Goal: Entertainment & Leisure: Consume media (video, audio)

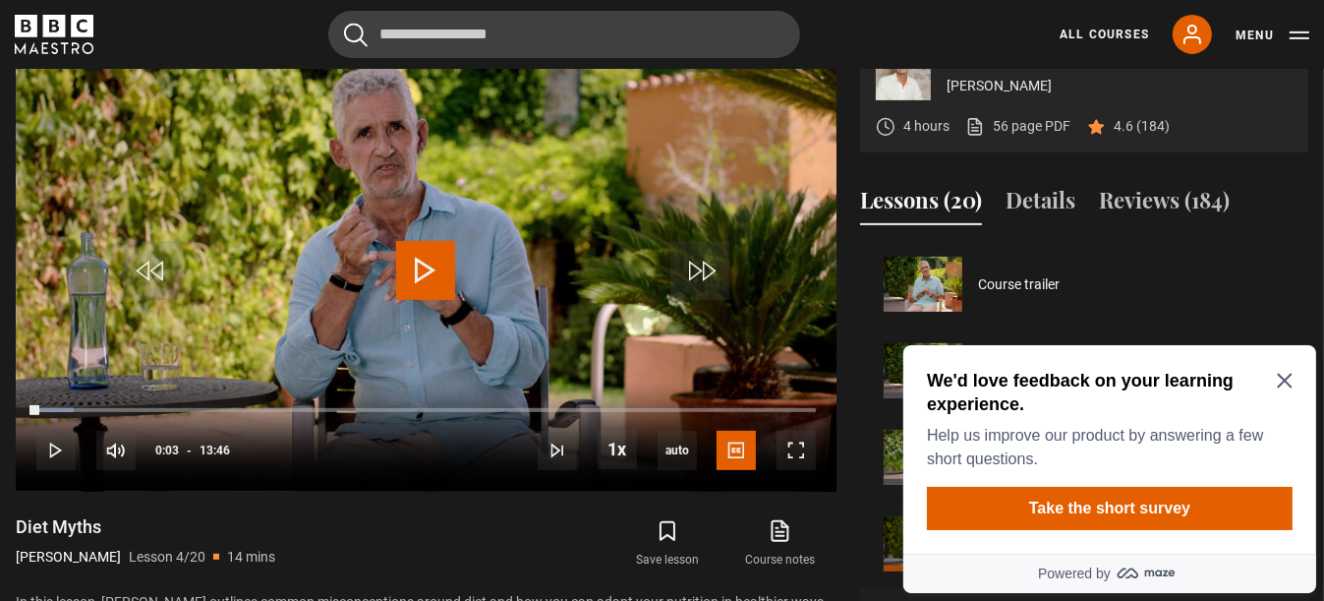
scroll to position [259, 0]
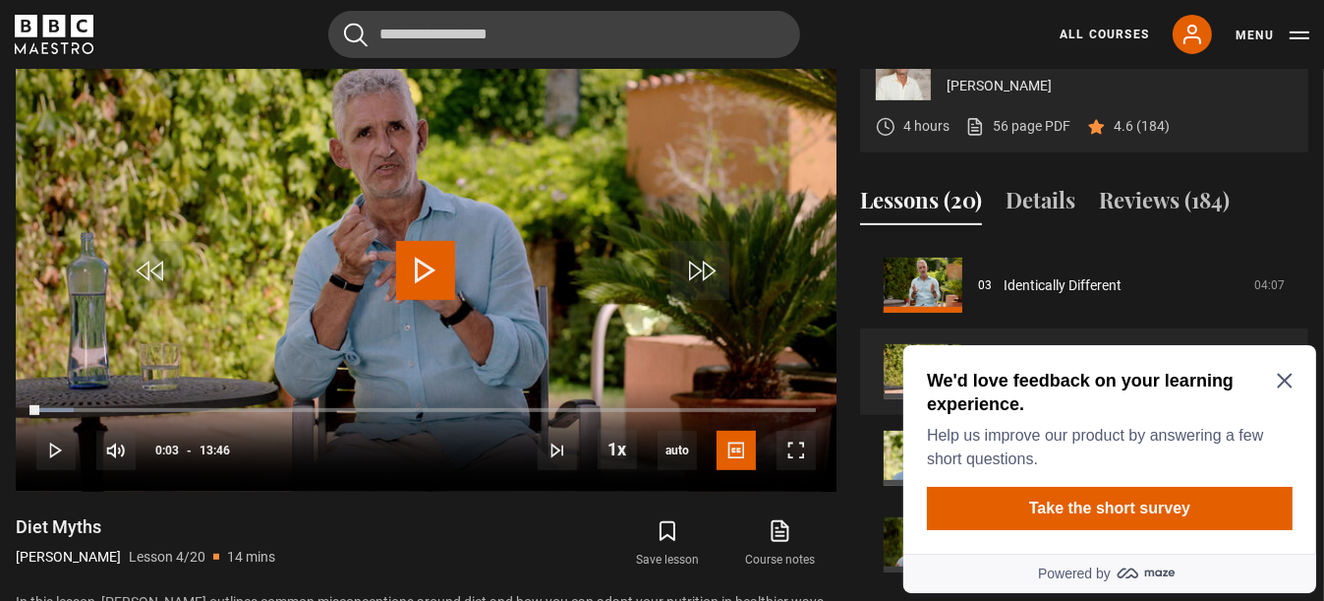
click at [1286, 381] on icon "Close Maze Prompt" at bounding box center [1283, 380] width 15 height 15
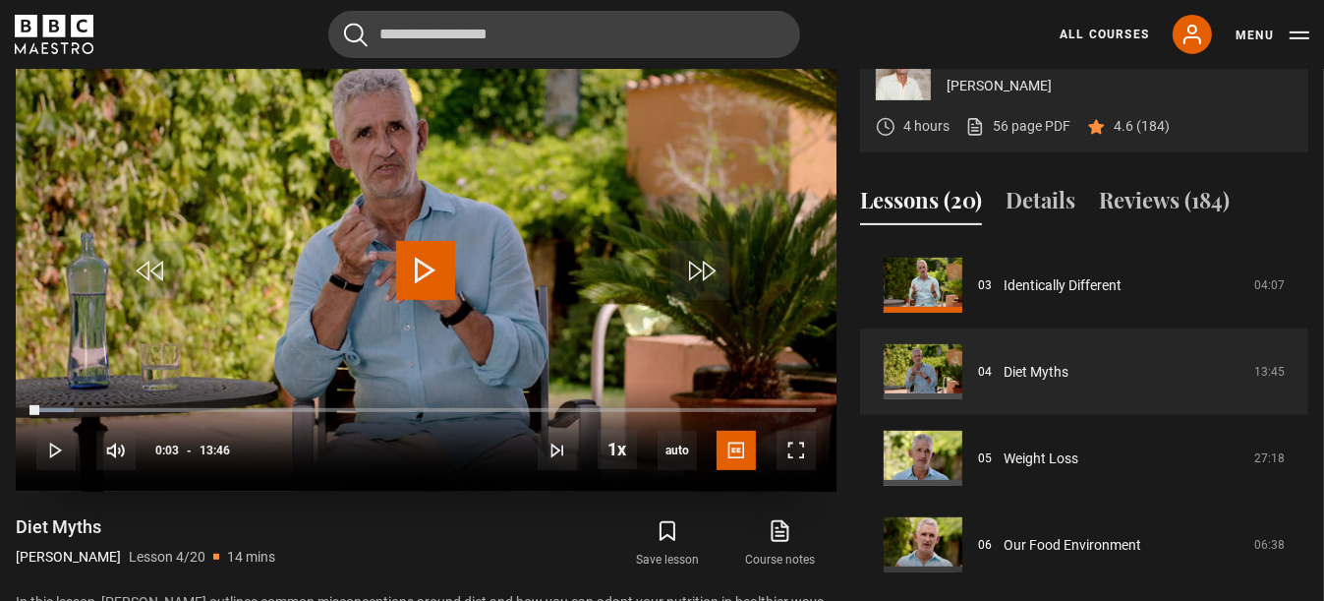
click at [422, 300] on span "Video Player" at bounding box center [425, 270] width 59 height 59
click at [59, 470] on span "Video Player" at bounding box center [55, 450] width 39 height 39
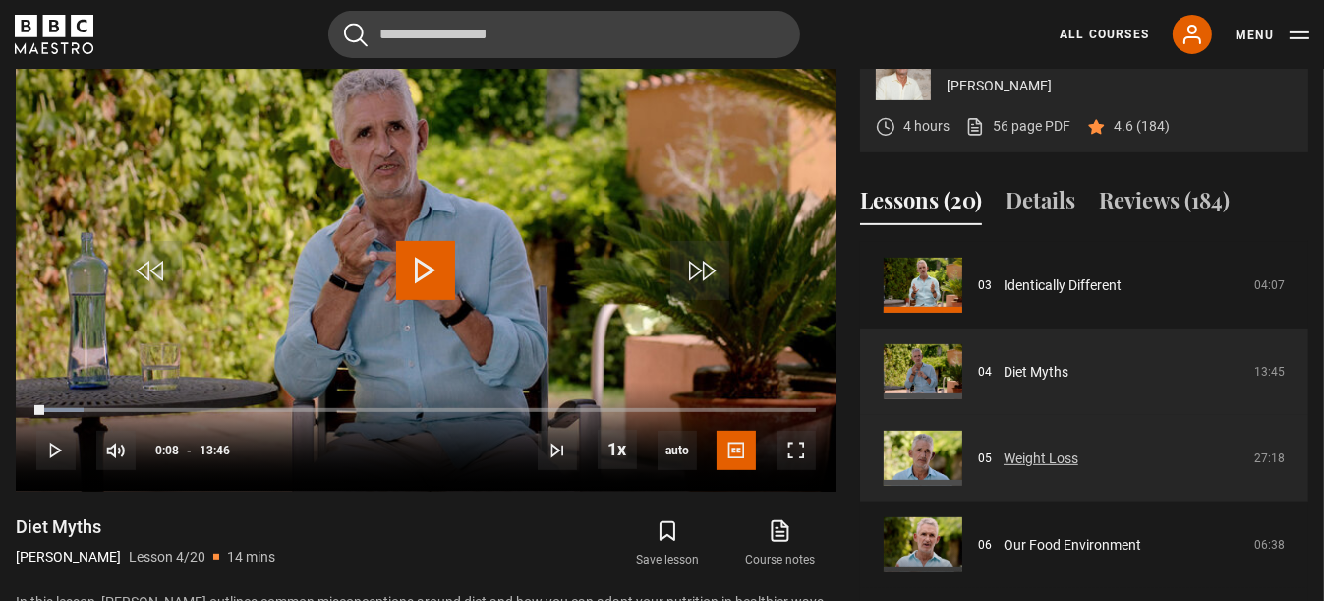
scroll to position [357, 0]
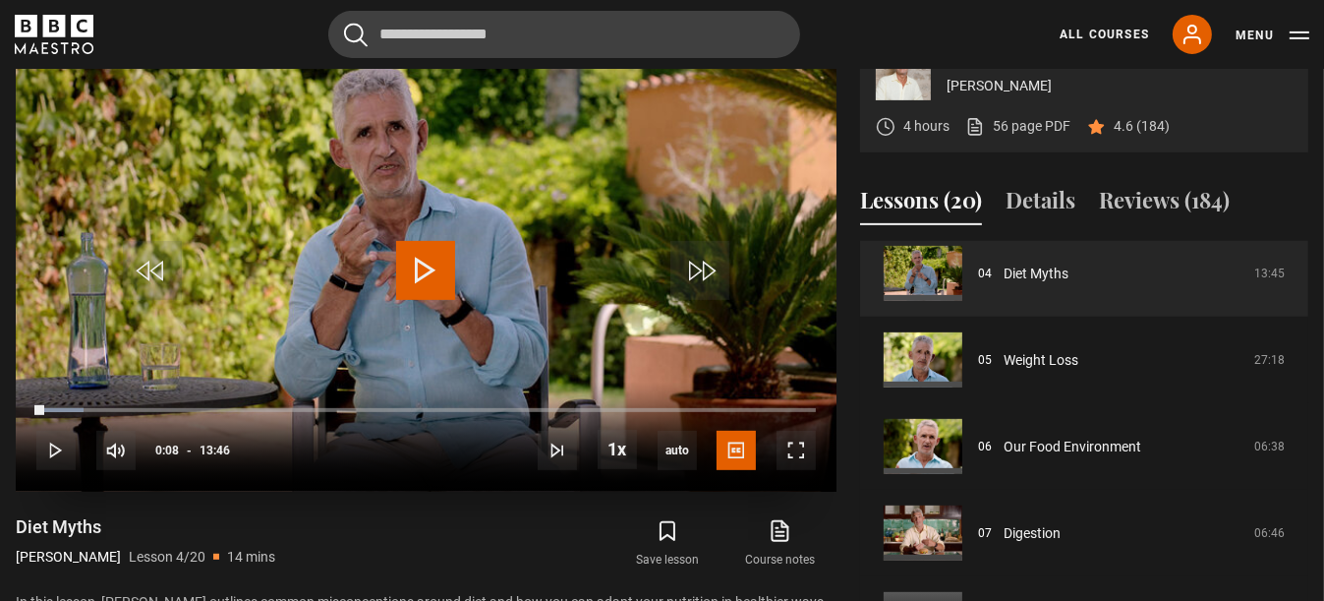
click at [422, 300] on span "Video Player" at bounding box center [425, 270] width 59 height 59
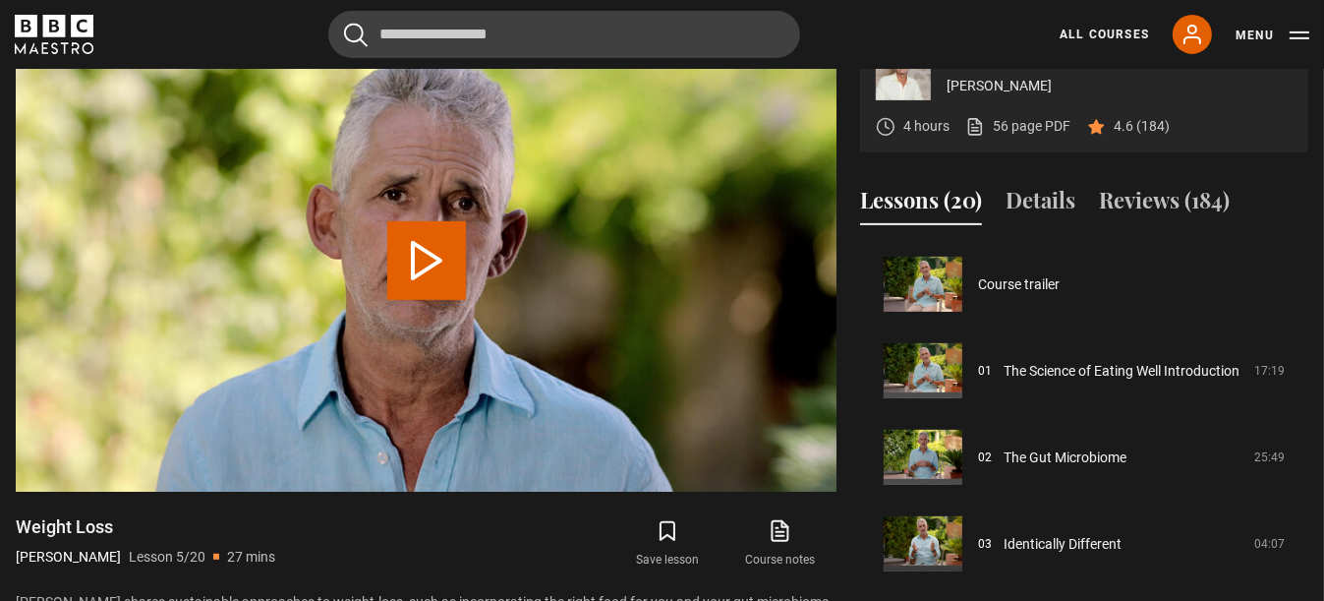
scroll to position [346, 0]
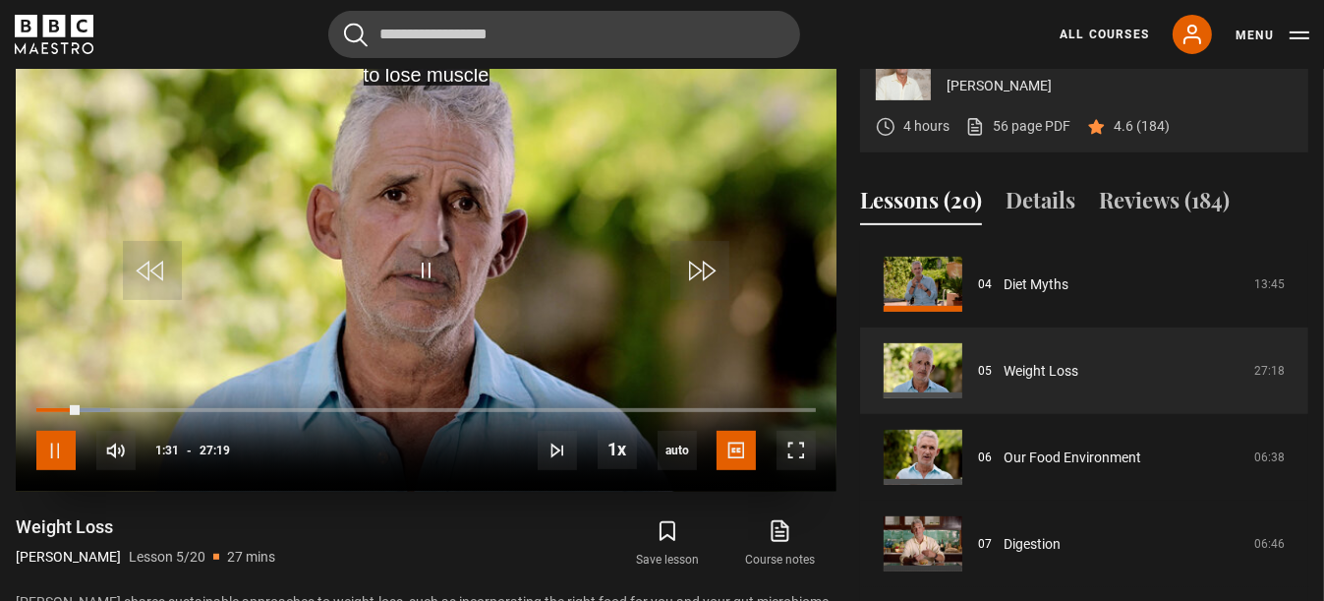
click at [53, 470] on span "Video Player" at bounding box center [55, 450] width 39 height 39
click at [426, 300] on span "Video Player" at bounding box center [425, 270] width 59 height 59
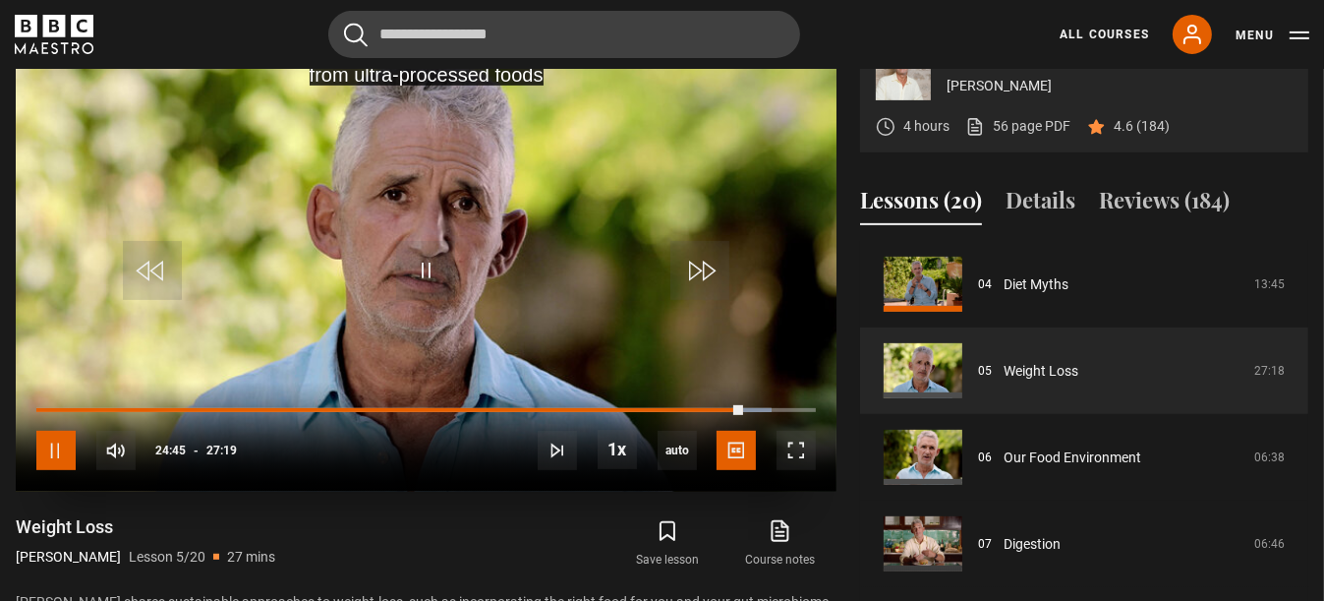
click at [56, 470] on span "Video Player" at bounding box center [55, 450] width 39 height 39
click at [55, 470] on span "Video Player" at bounding box center [55, 450] width 39 height 39
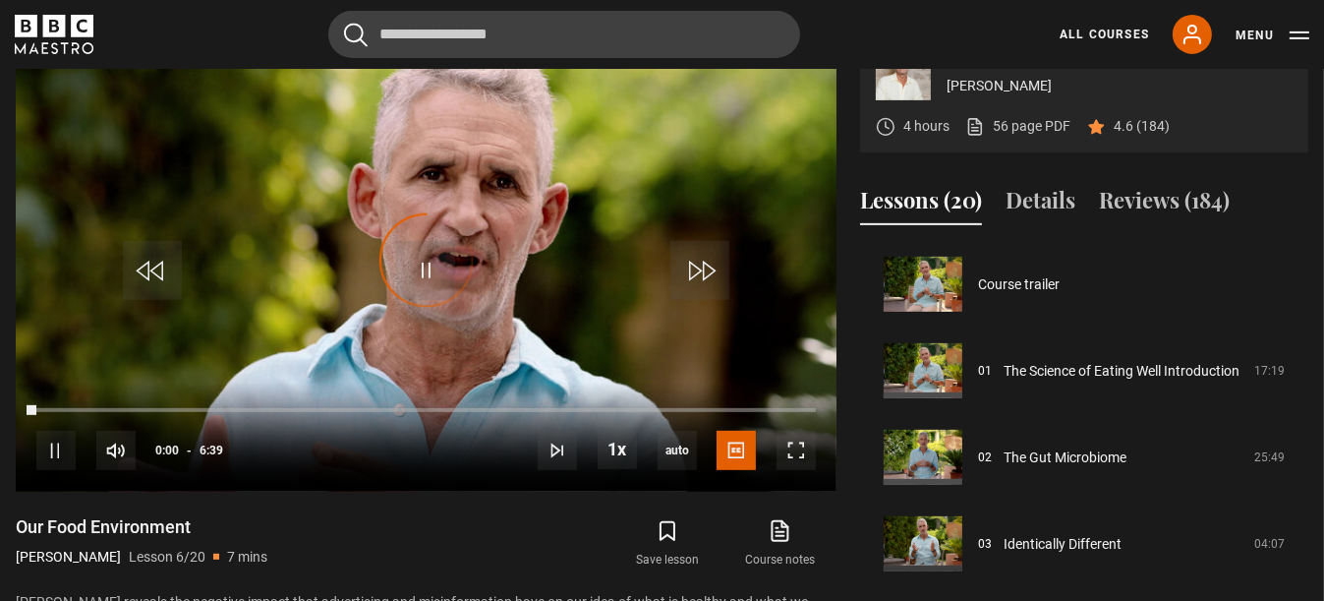
scroll to position [433, 0]
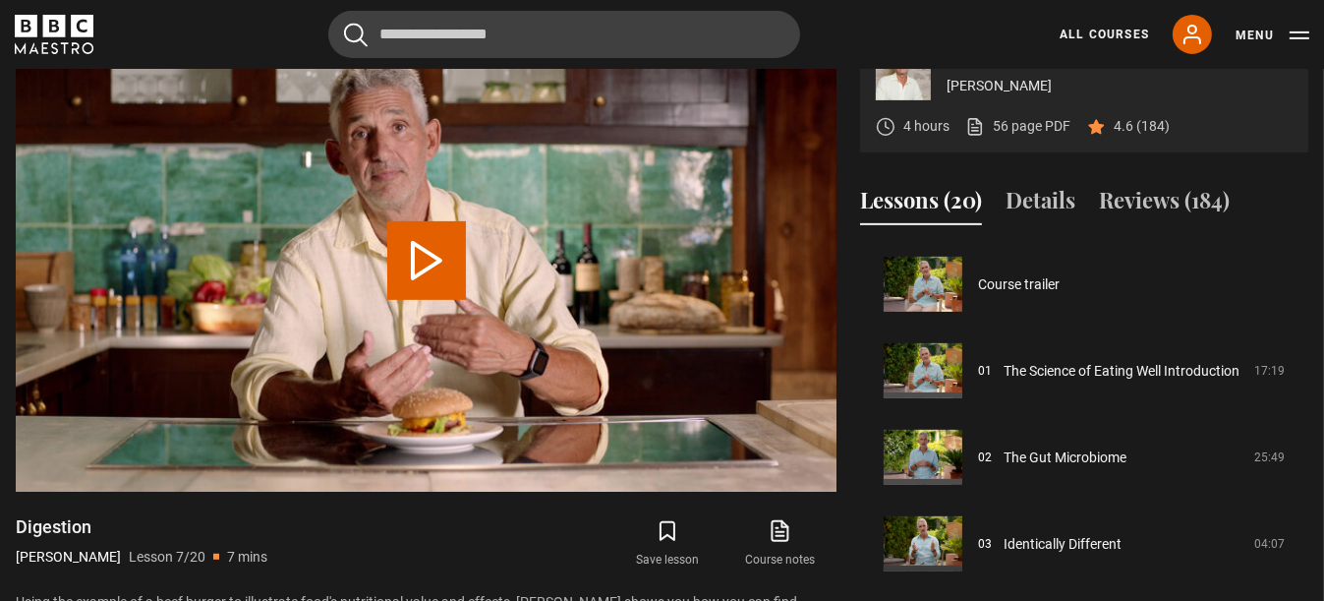
scroll to position [519, 0]
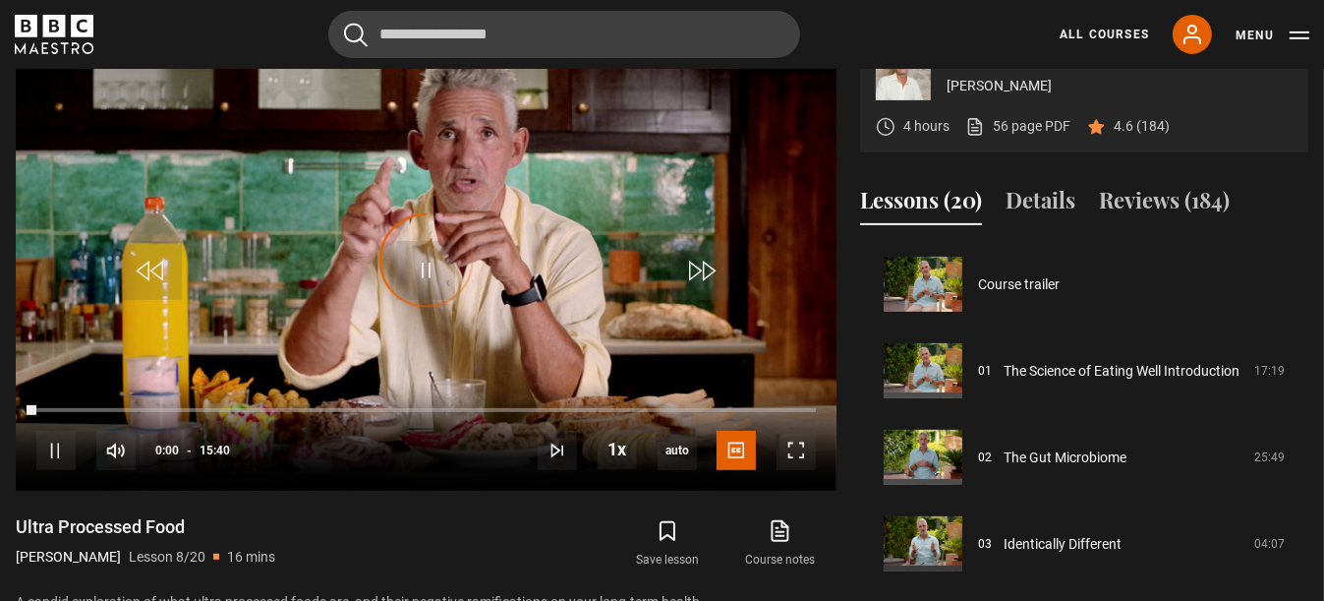
scroll to position [605, 0]
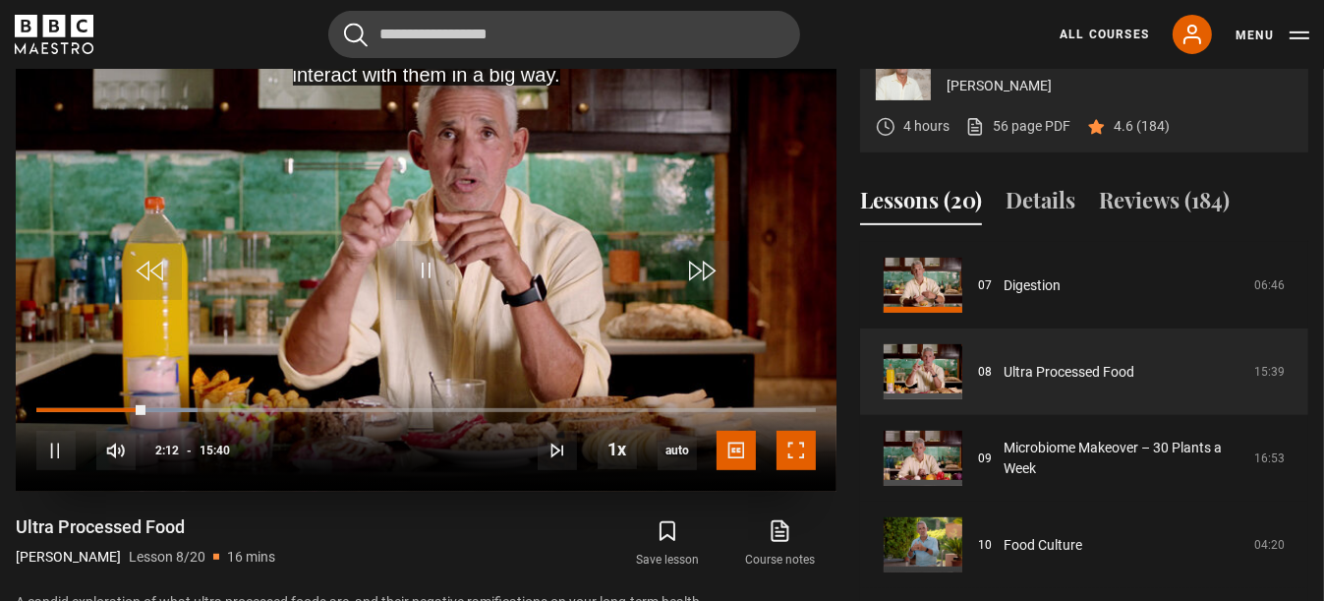
click at [802, 470] on span "Video Player" at bounding box center [796, 450] width 39 height 39
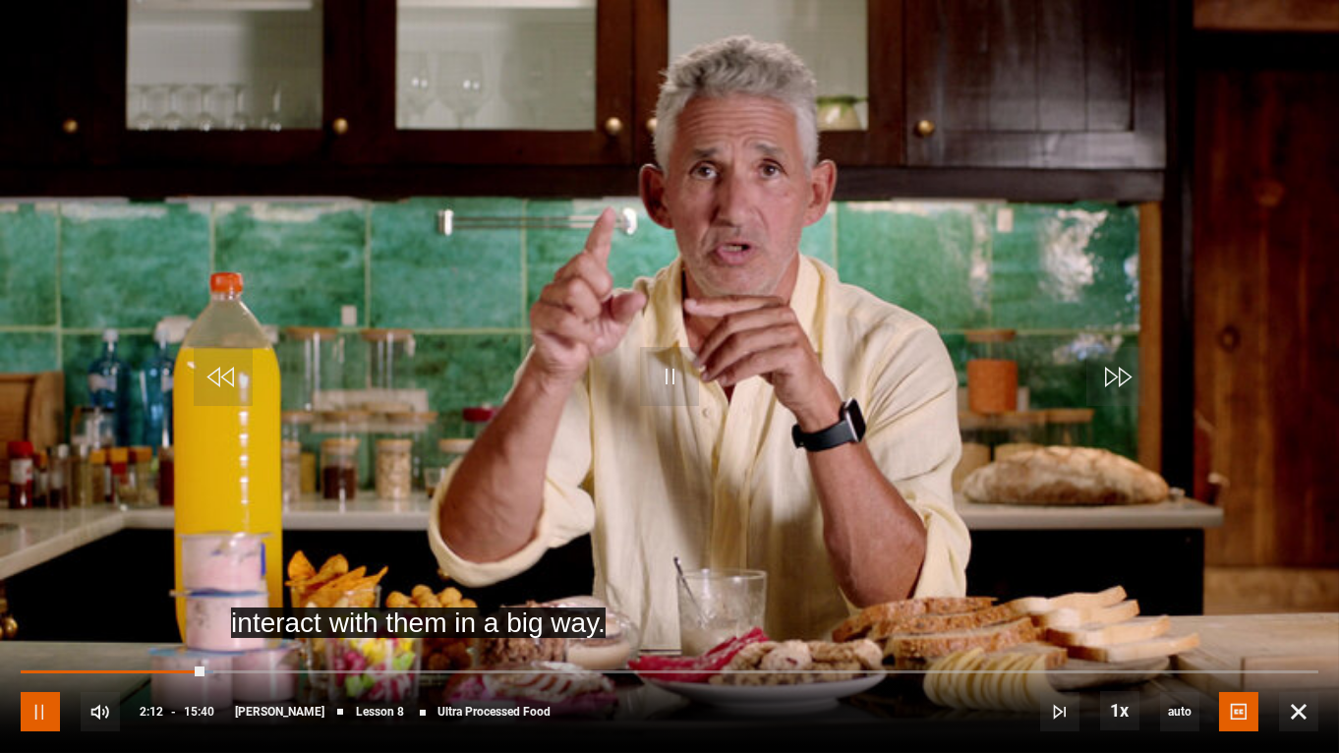
click at [35, 600] on span "Video Player" at bounding box center [40, 711] width 39 height 39
click at [669, 380] on span "Video Player" at bounding box center [669, 376] width 59 height 59
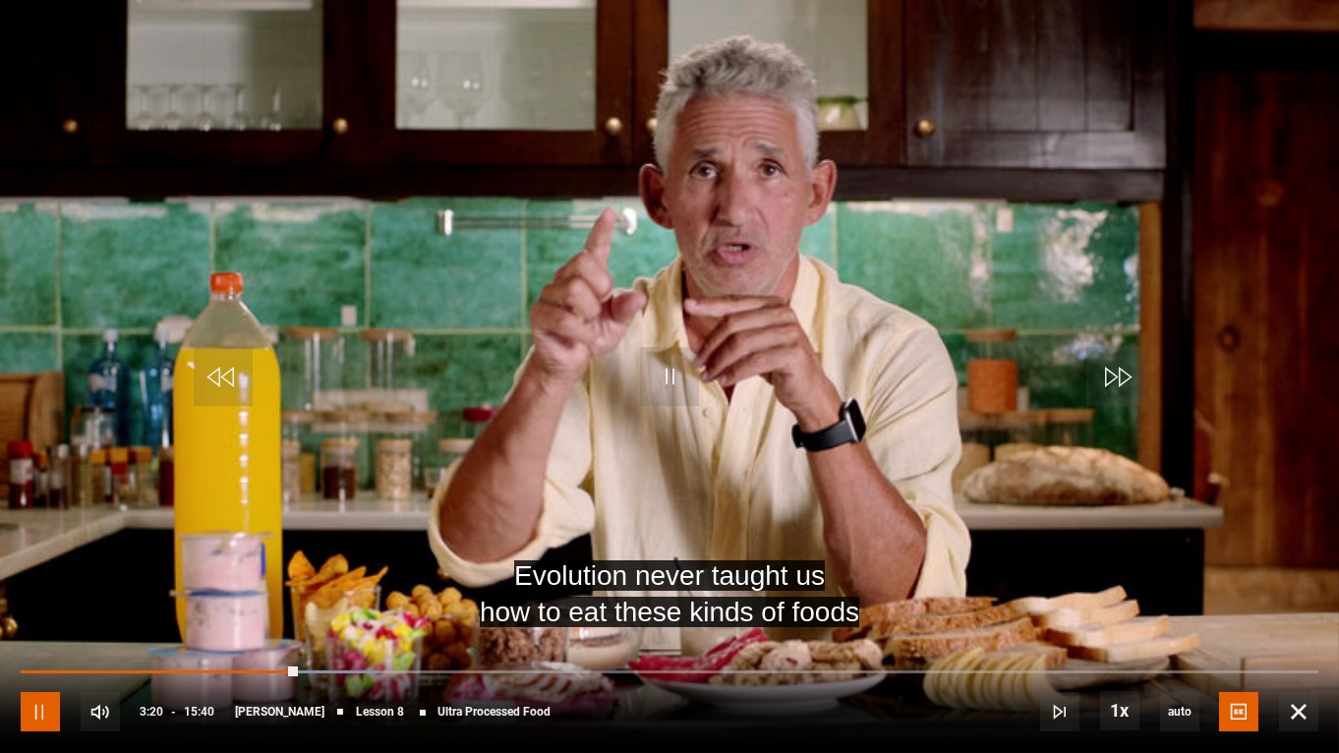
click at [35, 600] on span "Video Player" at bounding box center [40, 711] width 39 height 39
click at [41, 600] on span "Video Player" at bounding box center [40, 711] width 39 height 39
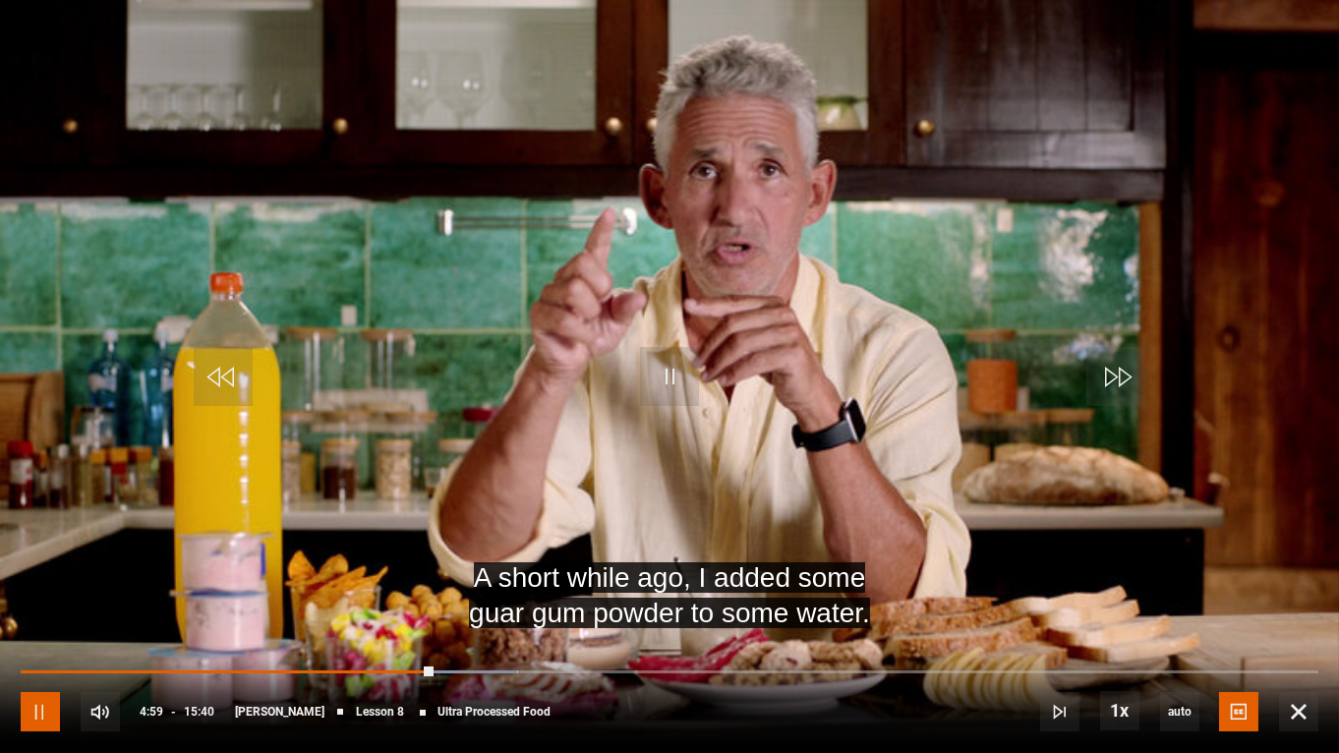
click at [41, 600] on span "Video Player" at bounding box center [40, 711] width 39 height 39
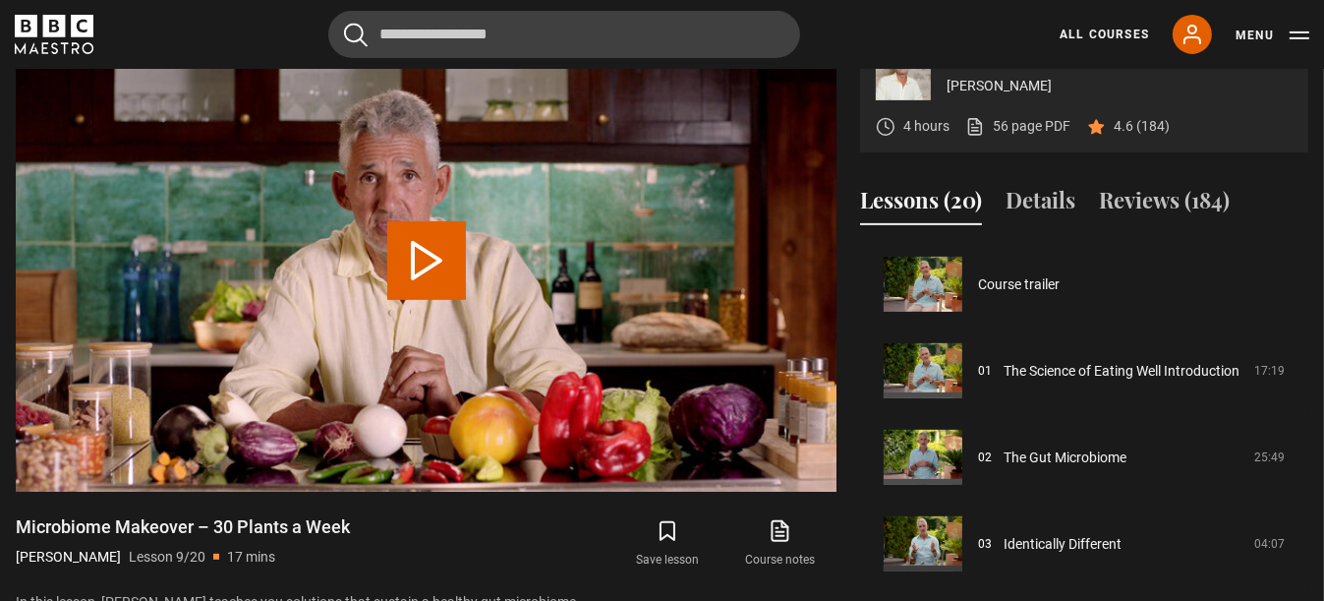
scroll to position [691, 0]
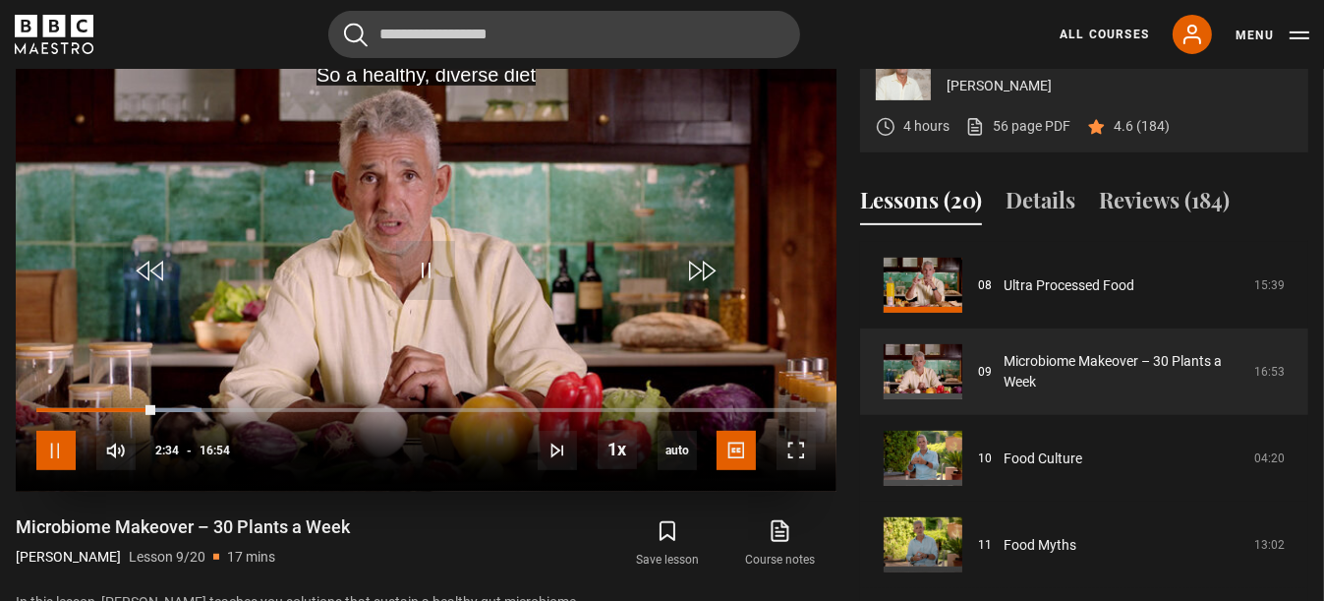
click at [55, 470] on span "Video Player" at bounding box center [55, 450] width 39 height 39
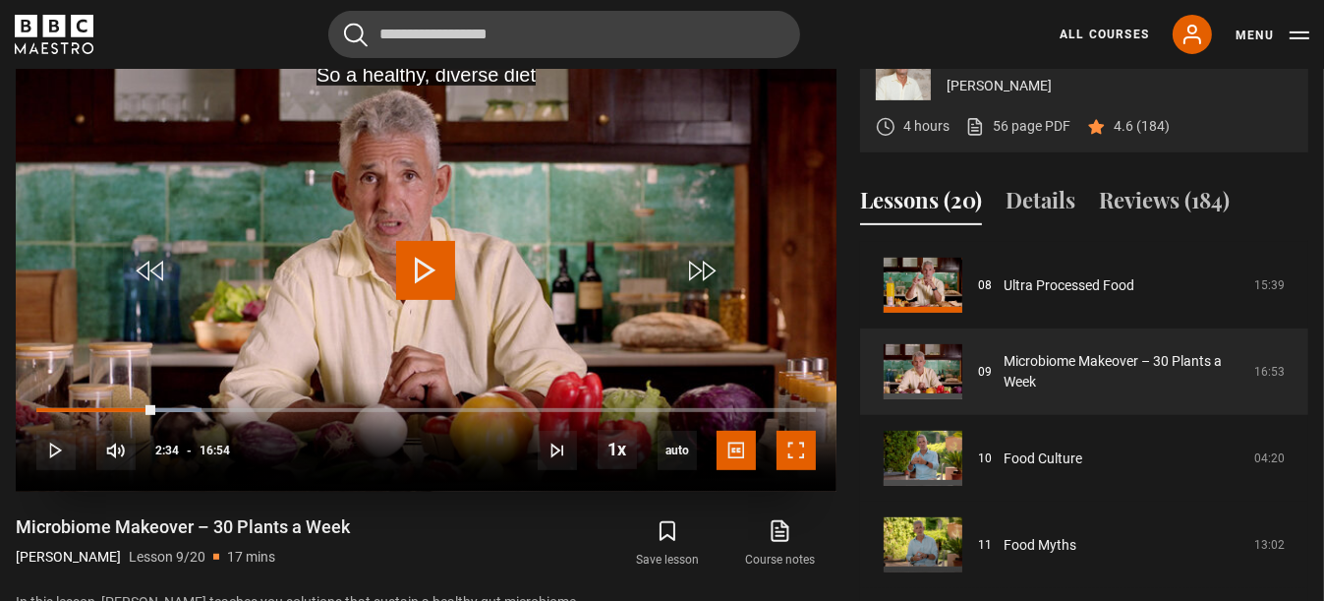
click at [793, 470] on span "Video Player" at bounding box center [796, 450] width 39 height 39
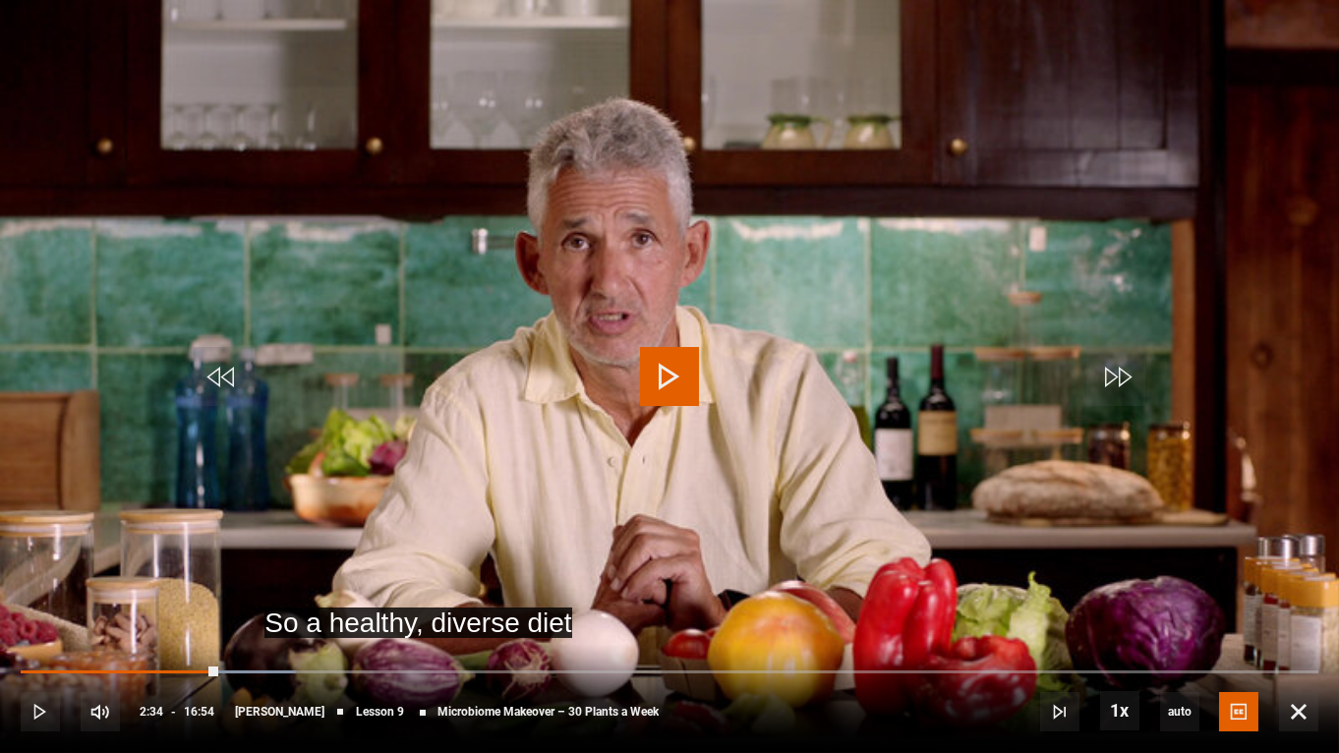
click at [670, 398] on span "Video Player" at bounding box center [669, 376] width 59 height 59
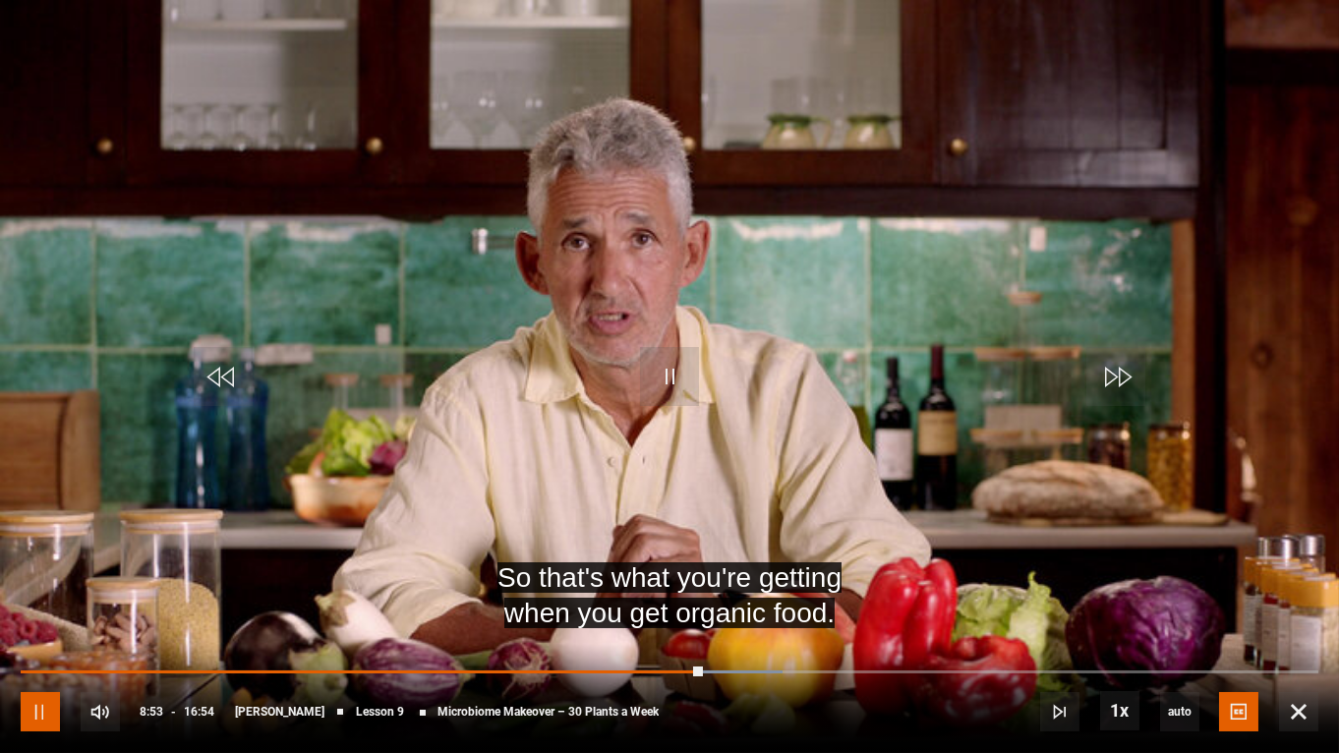
click at [48, 600] on span "Video Player" at bounding box center [40, 711] width 39 height 39
click at [38, 600] on span "Video Player" at bounding box center [40, 711] width 39 height 39
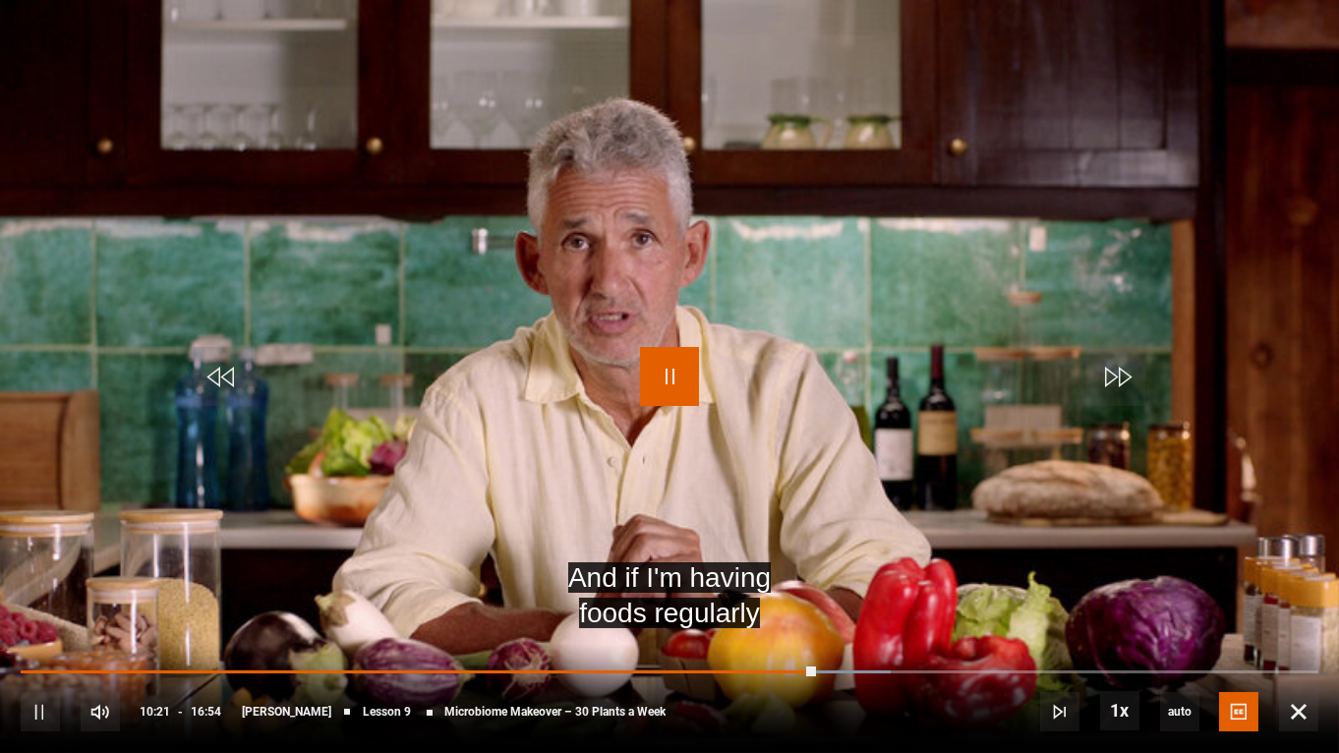
click at [668, 392] on span "Video Player" at bounding box center [669, 376] width 59 height 59
click at [665, 383] on span "Video Player" at bounding box center [669, 376] width 59 height 59
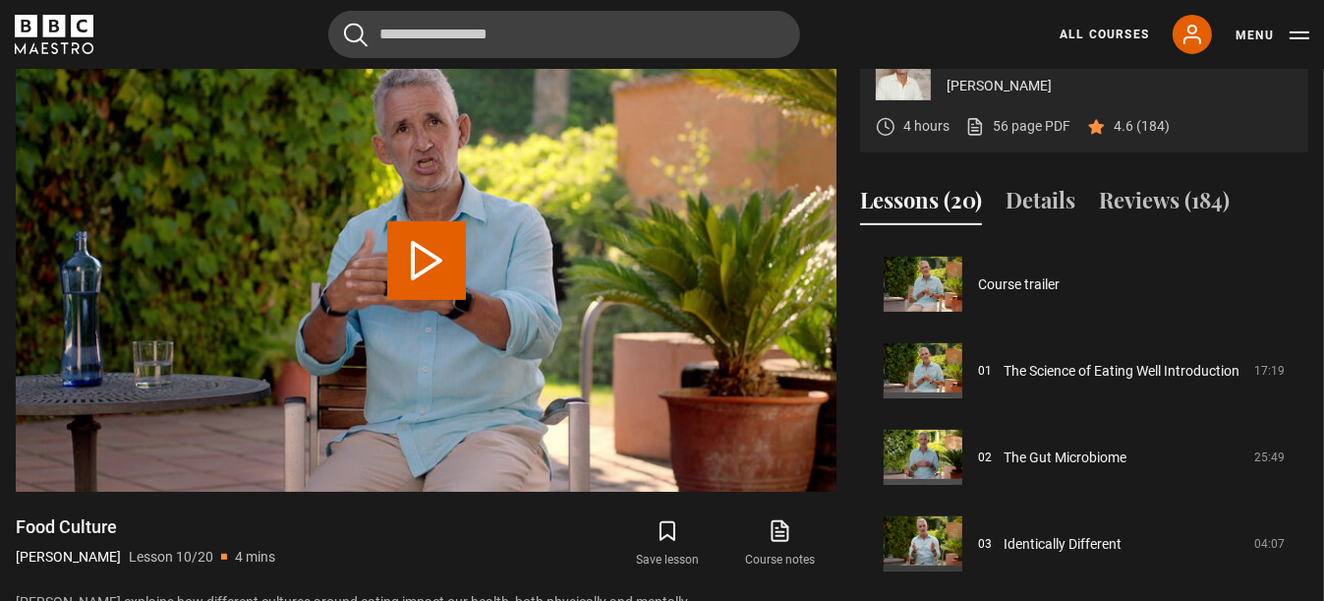
scroll to position [778, 0]
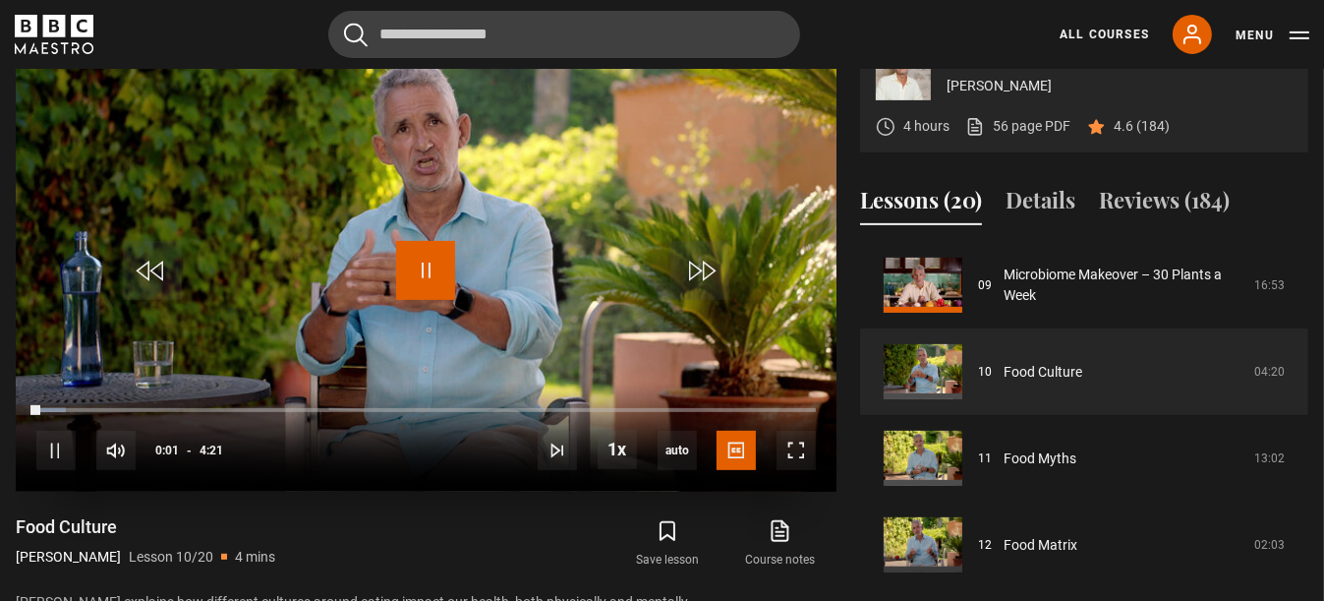
click at [434, 300] on span "Video Player" at bounding box center [425, 270] width 59 height 59
